Goal: Task Accomplishment & Management: Use online tool/utility

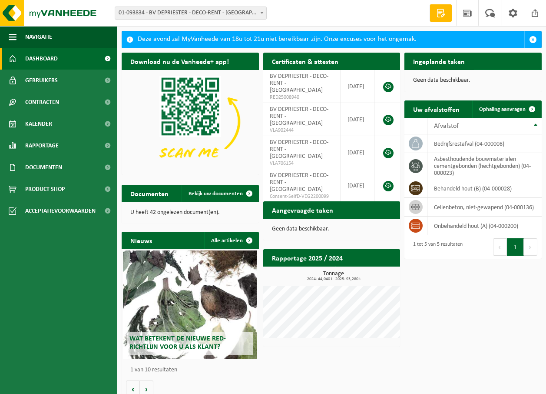
click at [517, 76] on span "Bekijk uw kalender" at bounding box center [503, 79] width 45 height 6
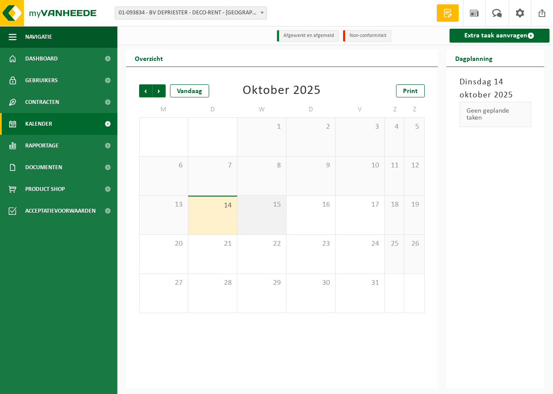
click at [262, 212] on div "15" at bounding box center [261, 215] width 49 height 39
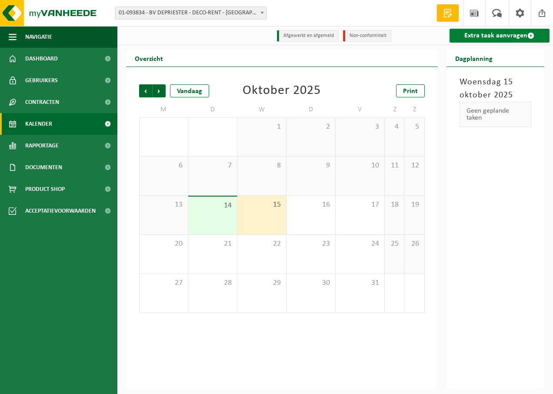
click at [512, 33] on link "Extra taak aanvragen" at bounding box center [499, 36] width 100 height 14
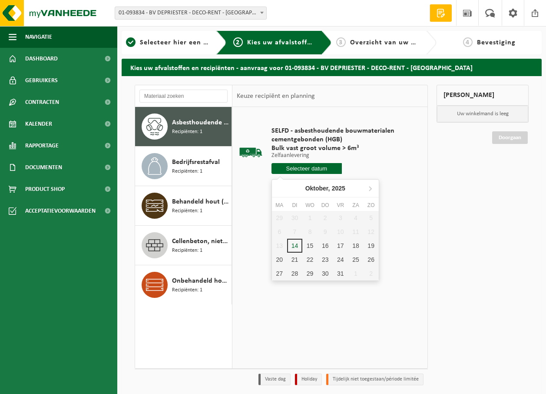
click at [321, 167] on input "text" at bounding box center [307, 168] width 70 height 11
click at [313, 246] on div "15" at bounding box center [309, 246] width 15 height 14
type input "Van 2025-10-15"
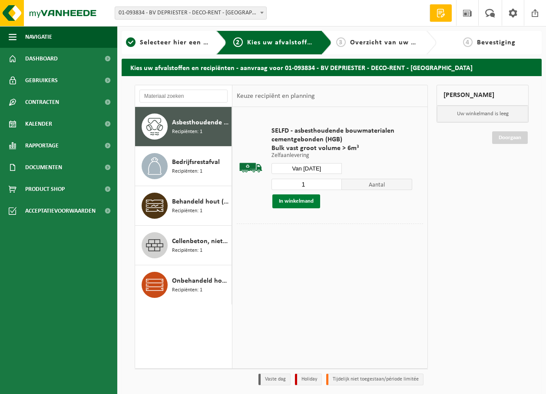
click at [294, 199] on button "In winkelmand" at bounding box center [296, 201] width 48 height 14
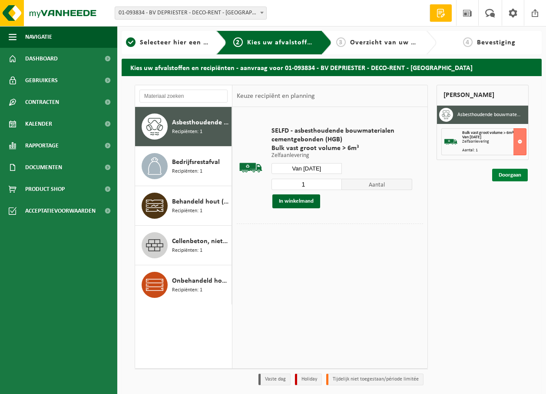
click at [514, 171] on link "Doorgaan" at bounding box center [510, 175] width 36 height 13
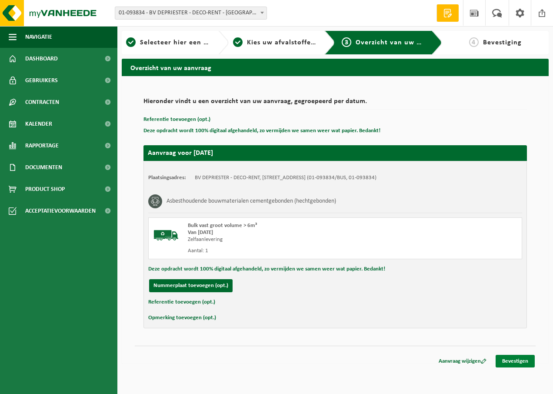
click at [519, 361] on link "Bevestigen" at bounding box center [514, 361] width 39 height 13
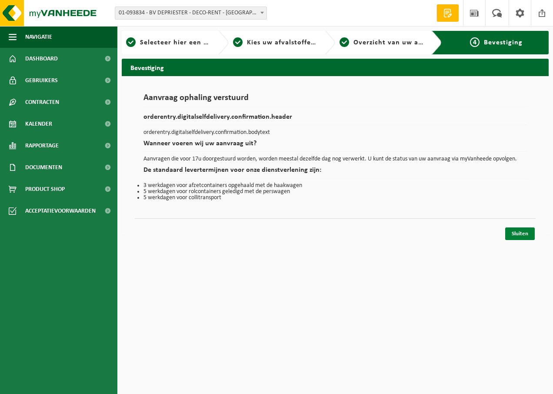
click at [518, 232] on link "Sluiten" at bounding box center [520, 233] width 30 height 13
